Goal: Information Seeking & Learning: Learn about a topic

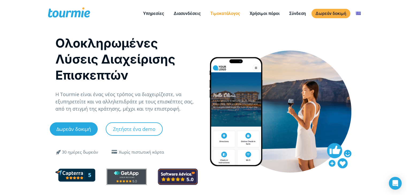
click at [221, 12] on link "Τιμοκατάλογος" at bounding box center [225, 13] width 38 height 7
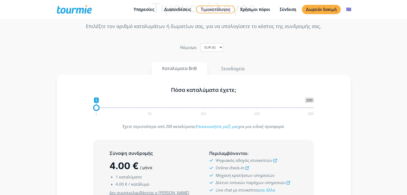
scroll to position [26, 0]
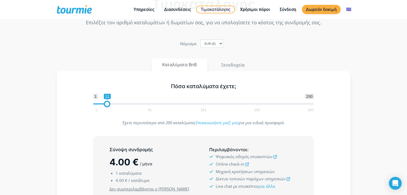
drag, startPoint x: 96, startPoint y: 104, endPoint x: 106, endPoint y: 105, distance: 10.8
click at [106, 105] on span at bounding box center [107, 104] width 6 height 6
click at [234, 65] on button "Ξενοδοχεία" at bounding box center [232, 65] width 45 height 13
click at [191, 66] on button "Καταλύματα BnB" at bounding box center [179, 65] width 56 height 13
drag, startPoint x: 107, startPoint y: 102, endPoint x: 74, endPoint y: 109, distance: 33.7
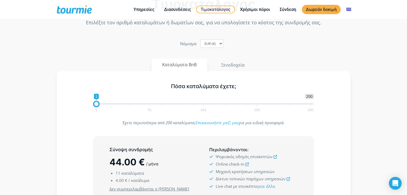
click at [74, 109] on div "Πόσα καταλύματα έχετε; 1 200 0 0 1 1 51 101 150 200 1" at bounding box center [203, 96] width 278 height 35
click at [227, 63] on button "Ξενοδοχεία" at bounding box center [232, 65] width 45 height 13
click at [184, 64] on button "Καταλύματα BnB" at bounding box center [179, 65] width 56 height 13
click at [202, 104] on span at bounding box center [203, 104] width 221 height 1
click at [203, 104] on span at bounding box center [202, 104] width 6 height 6
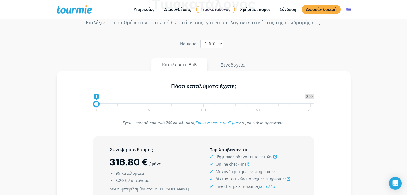
drag, startPoint x: 203, startPoint y: 104, endPoint x: 45, endPoint y: 120, distance: 159.5
click at [45, 120] on section "Τιμοκατάλογος Επιλέξτε τον αριθμό καταλυμάτων ή δωματίων σας, για να υπολογίσετ…" at bounding box center [203, 141] width 407 height 327
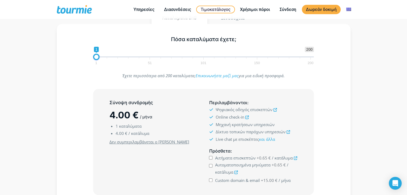
scroll to position [71, 0]
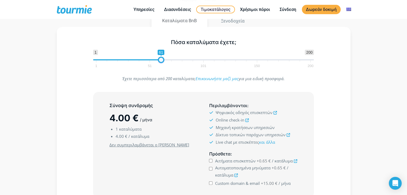
drag, startPoint x: 95, startPoint y: 62, endPoint x: 159, endPoint y: 67, distance: 64.4
click at [159, 67] on div "Πόσα καταλύματα έχετε; 1 200 0 0 61 1 51 101 150 200 61" at bounding box center [204, 52] width 232 height 35
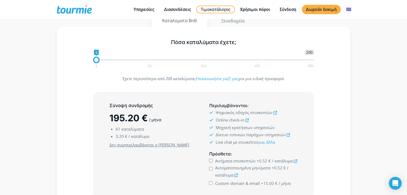
drag, startPoint x: 160, startPoint y: 59, endPoint x: 85, endPoint y: 73, distance: 77.1
click at [86, 72] on div "Πόσα καταλύματα έχετε; 1 200 0 0 1 1 51 101 150 200 1 Έχετε περισσότερα από 200…" at bounding box center [204, 137] width 294 height 220
click at [85, 73] on div "Πόσα καταλύματα έχετε; 1 200 0 0 1 1 51 101 150 200 1 Έχετε περισσότερα από 200…" at bounding box center [204, 137] width 294 height 220
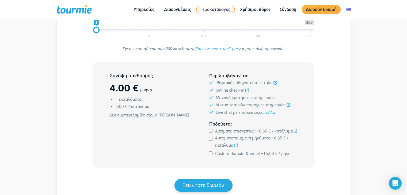
scroll to position [100, 0]
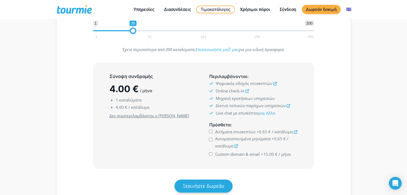
drag, startPoint x: 96, startPoint y: 32, endPoint x: 132, endPoint y: 32, distance: 35.6
click at [132, 32] on span at bounding box center [133, 31] width 6 height 6
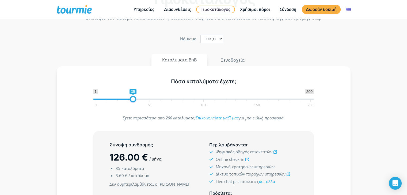
scroll to position [13, 0]
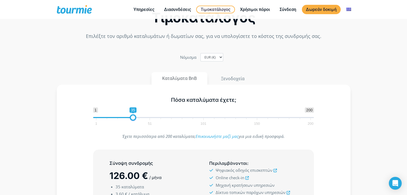
click at [391, 85] on section "Τιμοκατάλογος Επιλέξτε τον αριθμό καταλυμάτων ή δωματίων σας, για να υπολογίσετ…" at bounding box center [203, 154] width 407 height 327
drag, startPoint x: 97, startPoint y: 118, endPoint x: 81, endPoint y: 119, distance: 15.8
click at [81, 119] on div "Πόσα καταλύματα έχετε; 1 200 0 0 35 1 51 101 150 200 35" at bounding box center [203, 110] width 278 height 35
type input "1"
drag, startPoint x: 95, startPoint y: 117, endPoint x: 88, endPoint y: 118, distance: 7.2
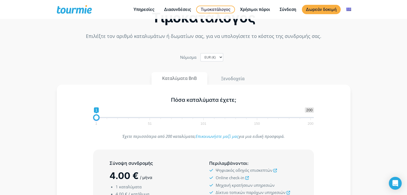
click at [88, 118] on div "1 200 0 0 1 1 51 101 150 200 1" at bounding box center [204, 116] width 232 height 17
